Goal: Task Accomplishment & Management: Use online tool/utility

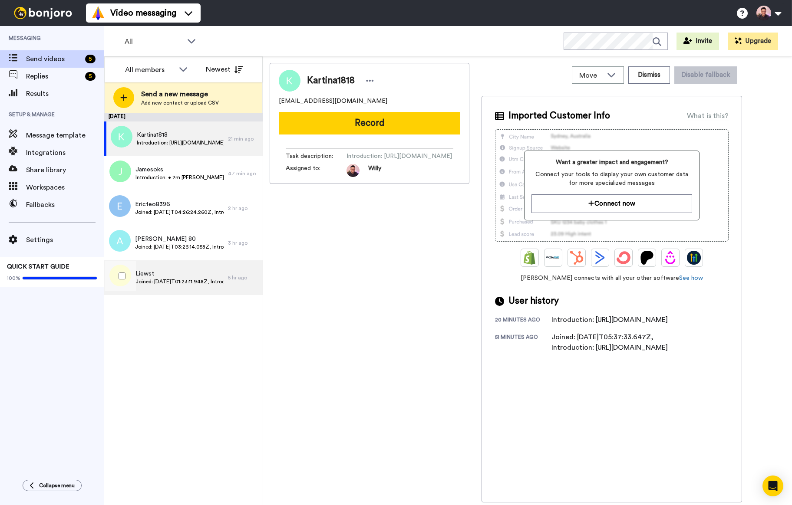
click at [208, 275] on span "Liewst" at bounding box center [179, 274] width 88 height 9
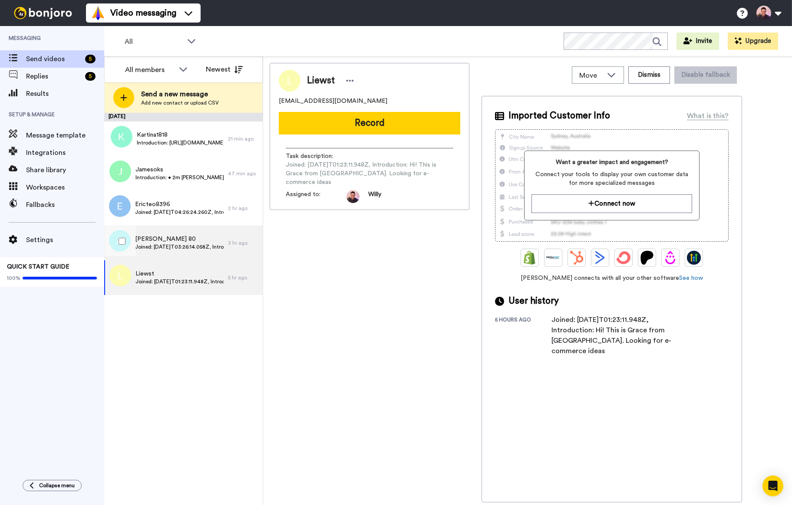
click at [176, 248] on span "Joined: 2025-10-08T03:26:14.058Z, Introduction: Abdul rahim Abdullah • 1m Hi,Im…" at bounding box center [179, 247] width 89 height 7
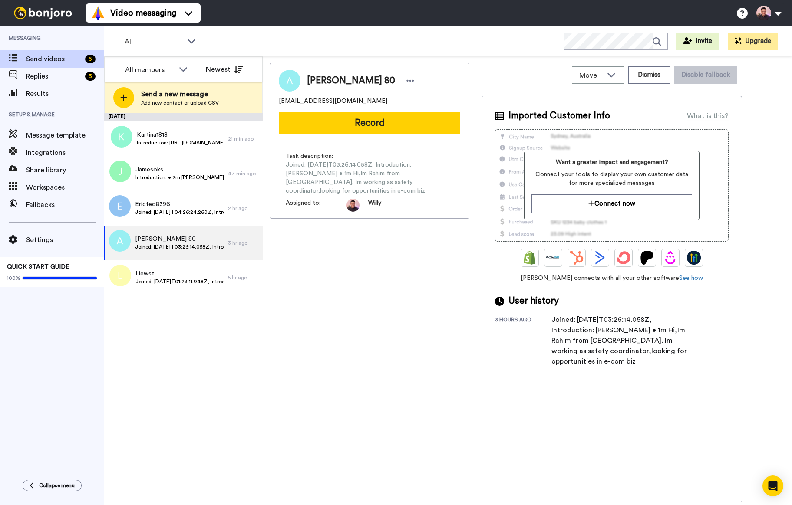
click at [657, 85] on div "Move WORKSPACES View all Thanking Opt In Tasks Onboarding Skool Introductions T…" at bounding box center [612, 75] width 261 height 24
click at [658, 81] on button "Dismiss" at bounding box center [649, 74] width 42 height 17
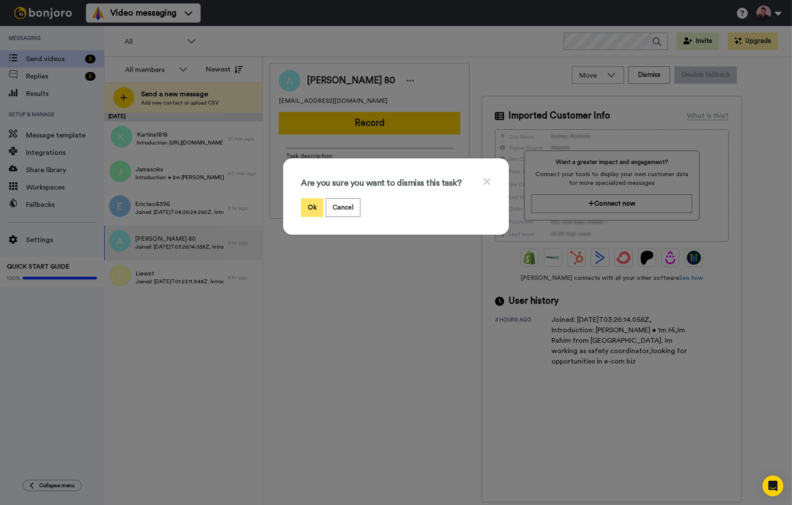
click at [313, 210] on button "Ok" at bounding box center [312, 207] width 23 height 19
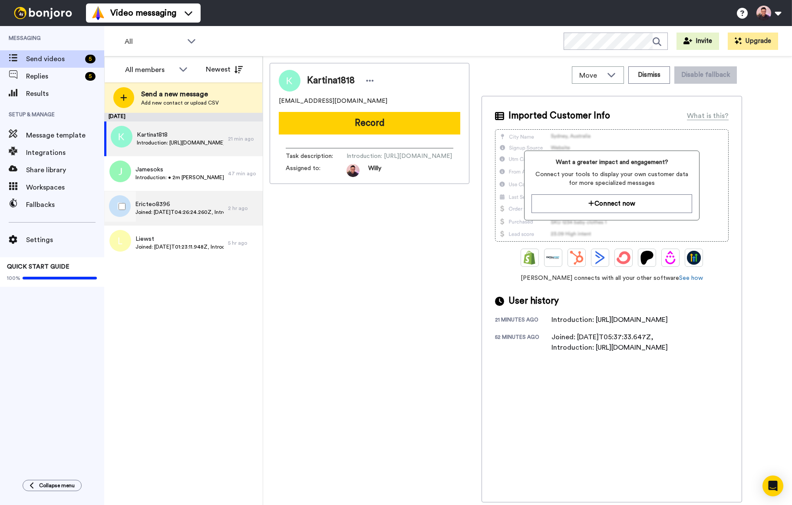
click at [179, 218] on div "Ericteo8396 Joined: 2025-10-08T04:26:24.260Z, Introduction: I'm Eric from singa…" at bounding box center [166, 208] width 124 height 35
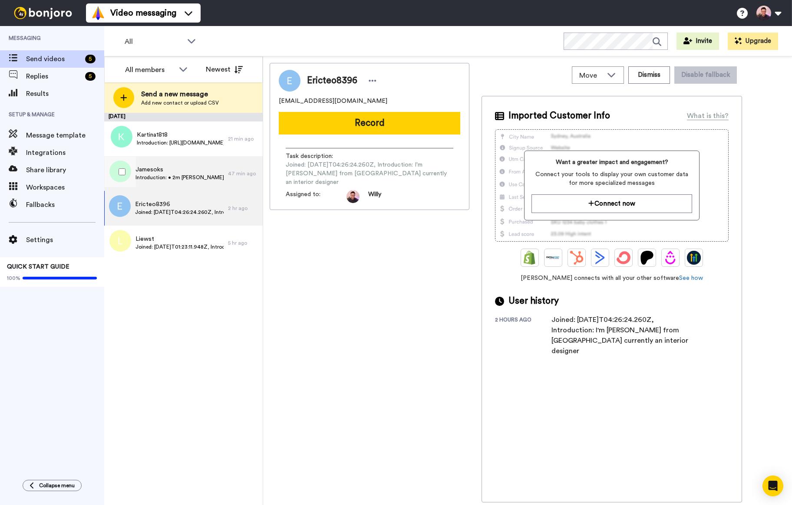
click at [179, 181] on div "Jamesoks Introduction: • 2m James here and I’m looking into the Amazon publishi…" at bounding box center [179, 173] width 88 height 16
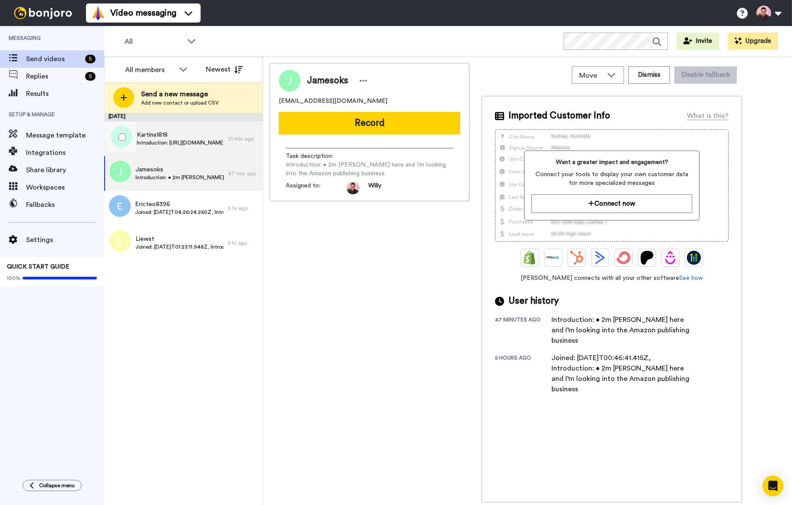
click at [159, 143] on span "Introduction: https://www.skool.com/wahacademy/introduce-yourself?p=14f95f6b" at bounding box center [180, 142] width 87 height 7
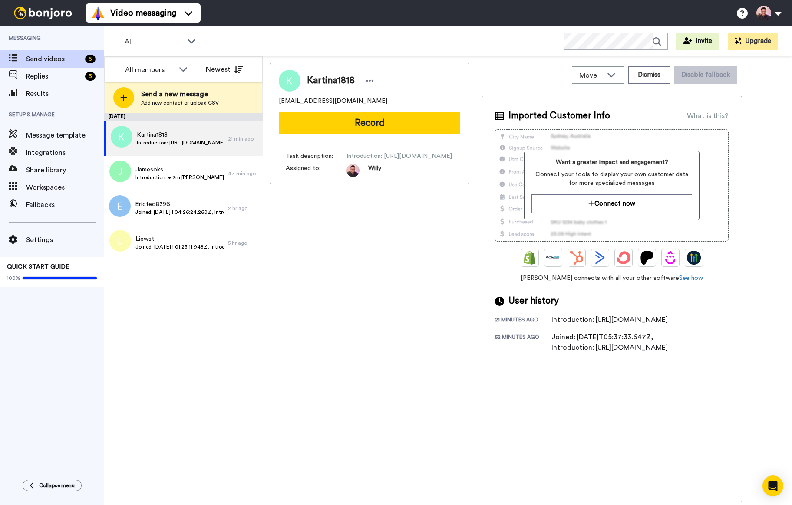
drag, startPoint x: 619, startPoint y: 343, endPoint x: 550, endPoint y: 330, distance: 70.7
click at [550, 325] on div "21 minutes ago Introduction: https://www.skool.com/wahacademy/introduce-yoursel…" at bounding box center [612, 320] width 234 height 10
click at [560, 325] on div "Introduction: https://www.skool.com/wahacademy/introduce-yourself?p=14f95f6b" at bounding box center [609, 320] width 116 height 10
drag, startPoint x: 550, startPoint y: 331, endPoint x: 594, endPoint y: 341, distance: 45.4
click at [594, 325] on div "21 minutes ago Introduction: https://www.skool.com/wahacademy/introduce-yoursel…" at bounding box center [612, 320] width 234 height 10
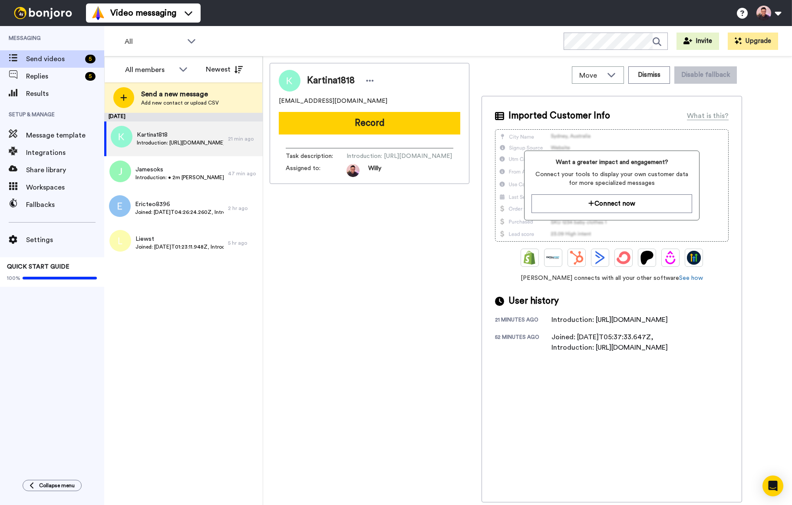
click at [597, 325] on div "Introduction: https://www.skool.com/wahacademy/introduce-yourself?p=14f95f6b" at bounding box center [609, 320] width 116 height 10
drag, startPoint x: 627, startPoint y: 344, endPoint x: 553, endPoint y: 332, distance: 74.5
click at [553, 325] on div "Introduction: https://www.skool.com/wahacademy/introduce-yourself?p=14f95f6b" at bounding box center [609, 320] width 116 height 10
click at [643, 73] on button "Dismiss" at bounding box center [649, 74] width 42 height 17
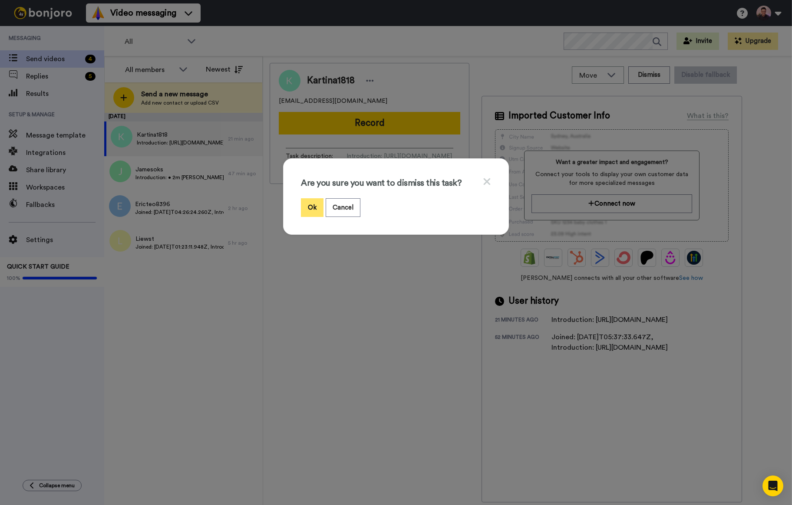
click at [312, 205] on button "Ok" at bounding box center [312, 207] width 23 height 19
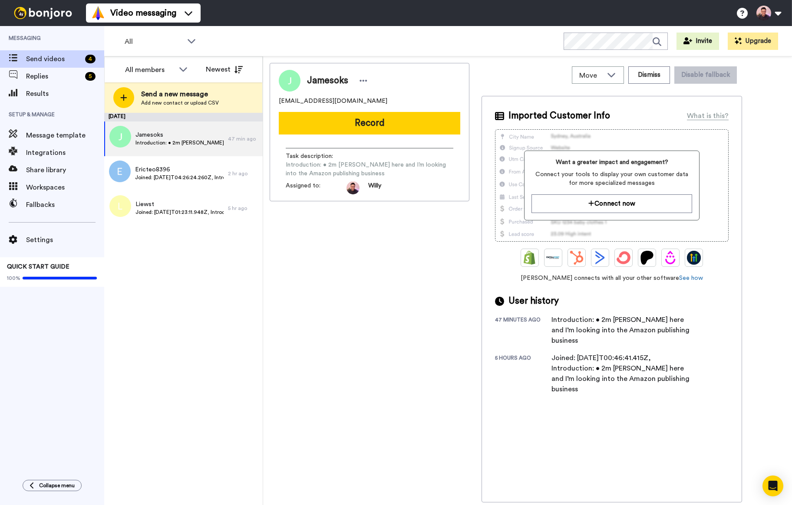
click at [399, 268] on div "Jamesoks jamesoks@gmail.com Record Task description : Introduction: • 2m James …" at bounding box center [370, 283] width 200 height 440
click at [52, 78] on span "Replies" at bounding box center [54, 76] width 56 height 10
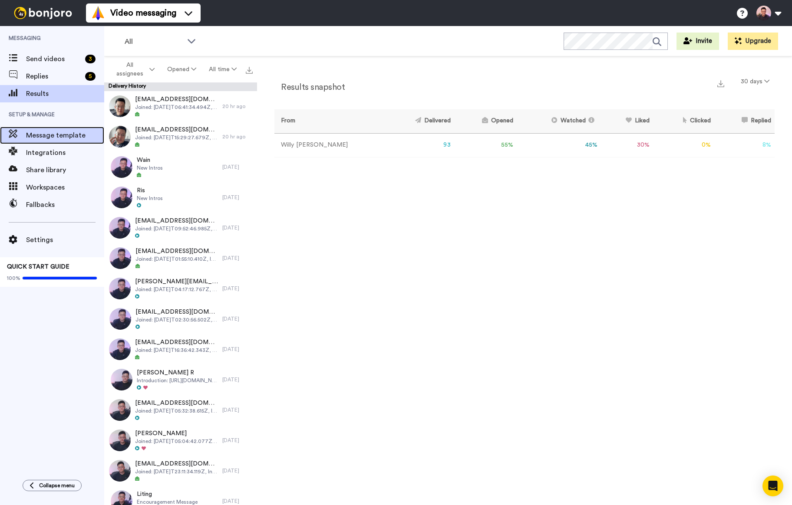
click at [57, 139] on span "Message template" at bounding box center [65, 135] width 78 height 10
